Goal: Information Seeking & Learning: Learn about a topic

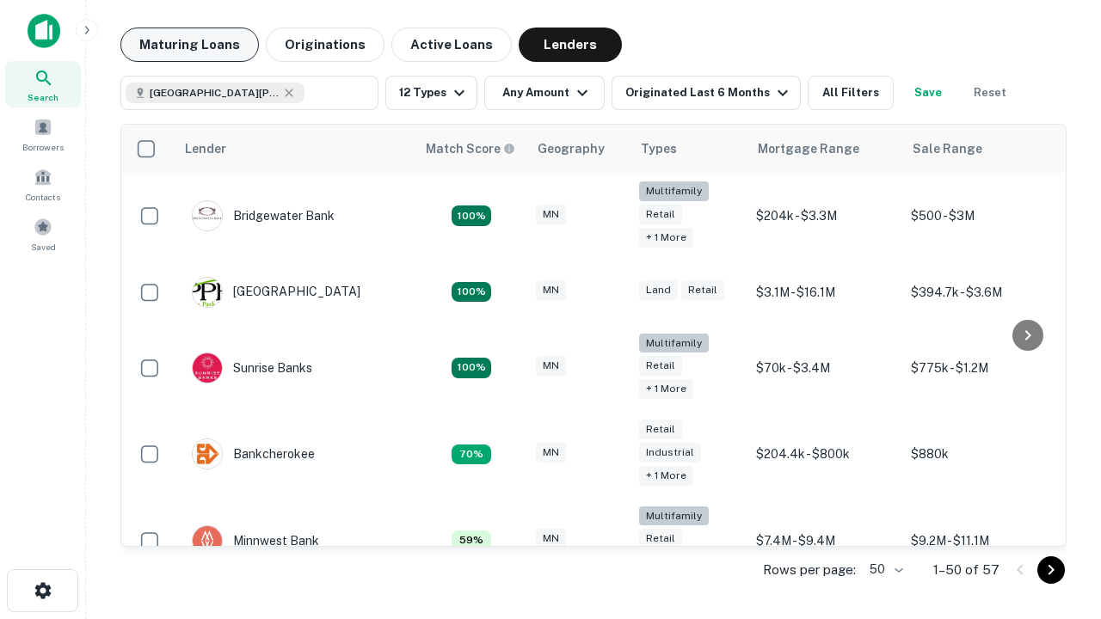
click at [189, 45] on button "Maturing Loans" at bounding box center [189, 45] width 139 height 34
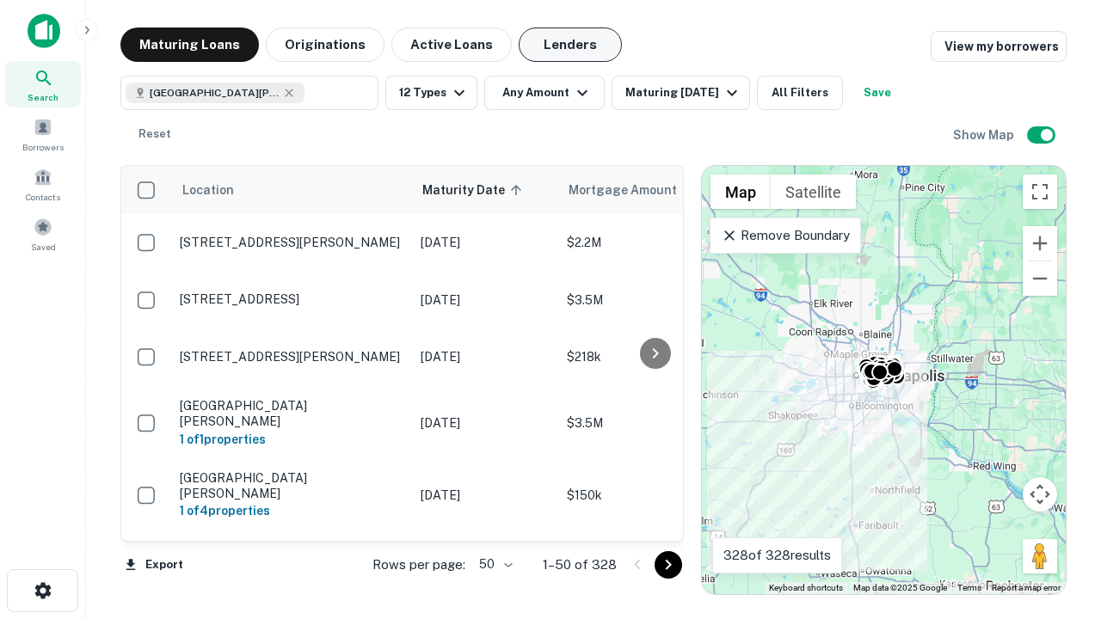
click at [570, 45] on button "Lenders" at bounding box center [570, 45] width 103 height 34
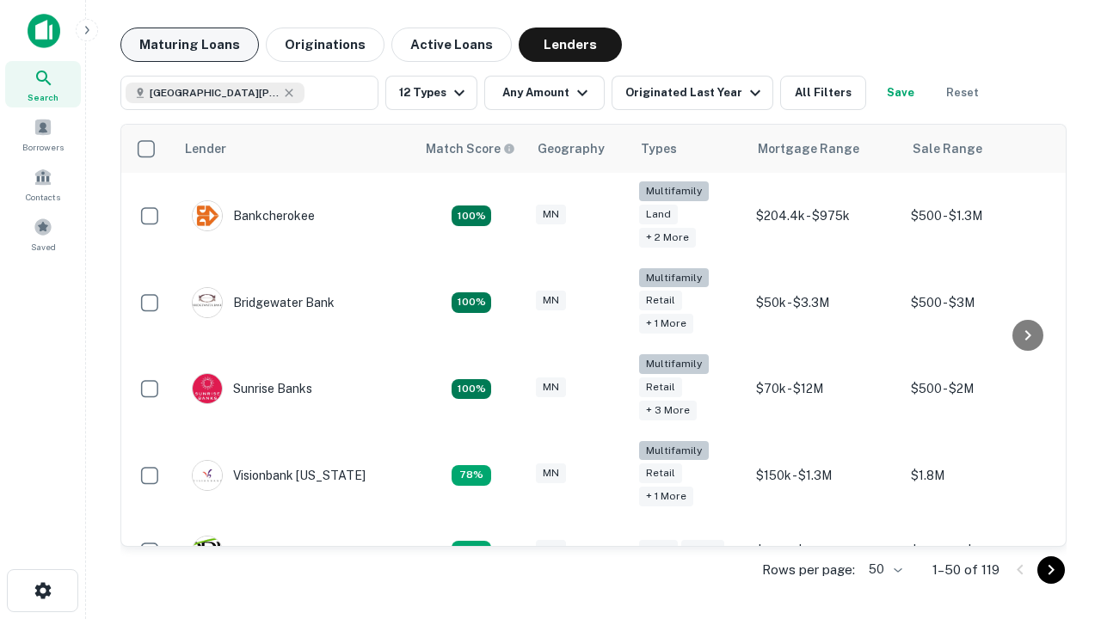
click at [189, 45] on button "Maturing Loans" at bounding box center [189, 45] width 139 height 34
